Goal: Task Accomplishment & Management: Check status

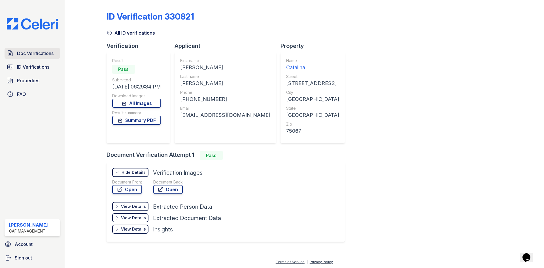
click at [36, 53] on span "Doc Verifications" at bounding box center [35, 53] width 37 height 7
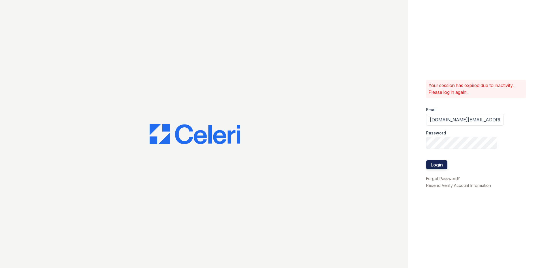
click at [436, 166] on button "Login" at bounding box center [436, 164] width 21 height 9
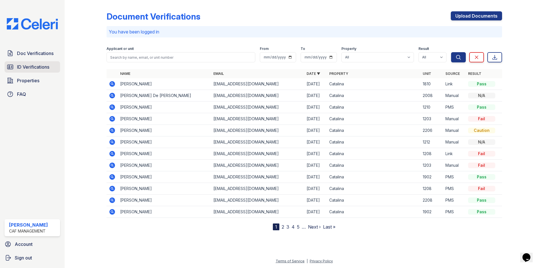
click at [42, 67] on span "ID Verifications" at bounding box center [33, 66] width 32 height 7
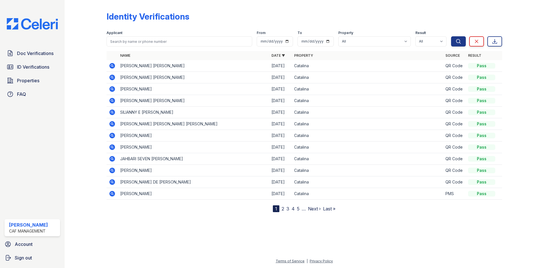
click at [113, 65] on icon at bounding box center [112, 65] width 7 height 7
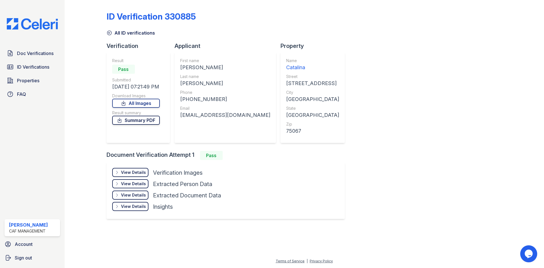
click at [142, 121] on link "Summary PDF" at bounding box center [136, 120] width 48 height 9
click at [39, 54] on span "Doc Verifications" at bounding box center [35, 53] width 37 height 7
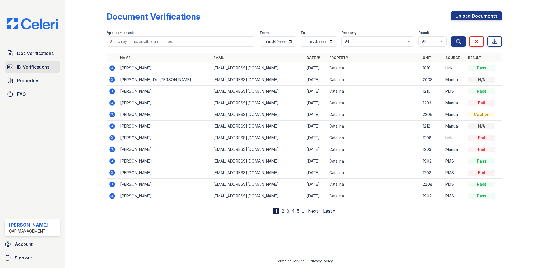
click at [39, 67] on span "ID Verifications" at bounding box center [33, 66] width 32 height 7
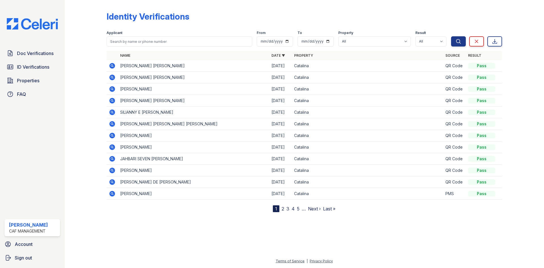
click at [110, 76] on icon at bounding box center [112, 78] width 6 height 6
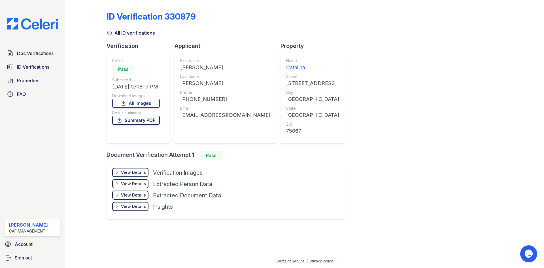
click at [140, 121] on link "Summary PDF" at bounding box center [136, 120] width 48 height 9
click at [38, 52] on span "Doc Verifications" at bounding box center [35, 53] width 37 height 7
